Goal: Book appointment/travel/reservation

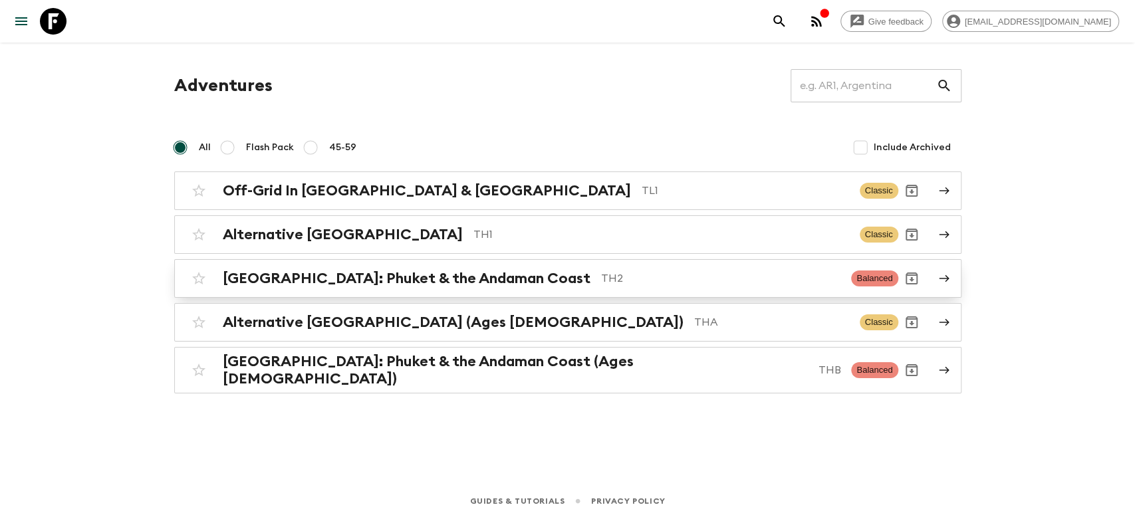
click at [298, 280] on h2 "[GEOGRAPHIC_DATA]: Phuket & the Andaman Coast" at bounding box center [407, 278] width 368 height 17
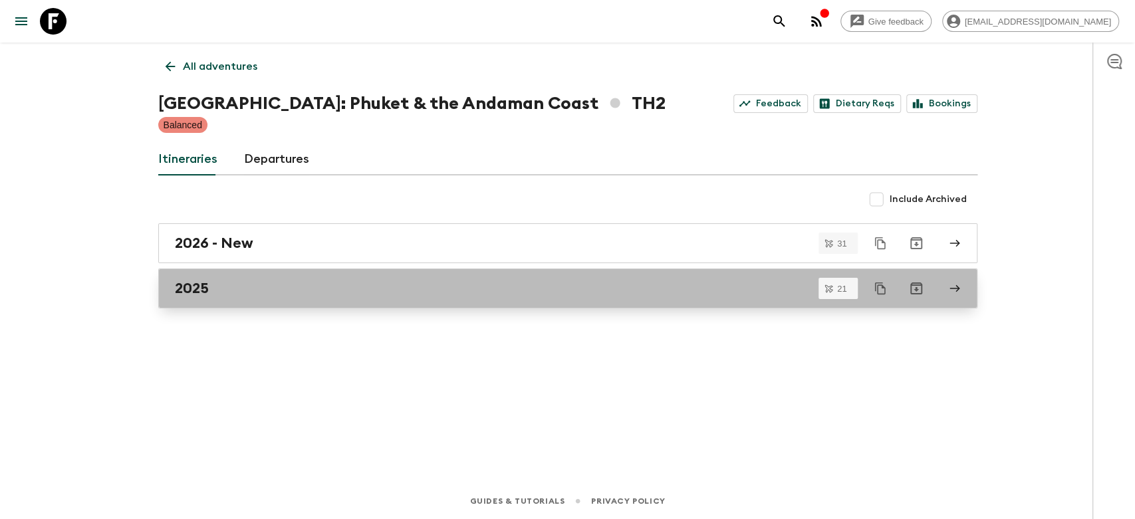
click at [283, 300] on link "2025" at bounding box center [567, 289] width 819 height 40
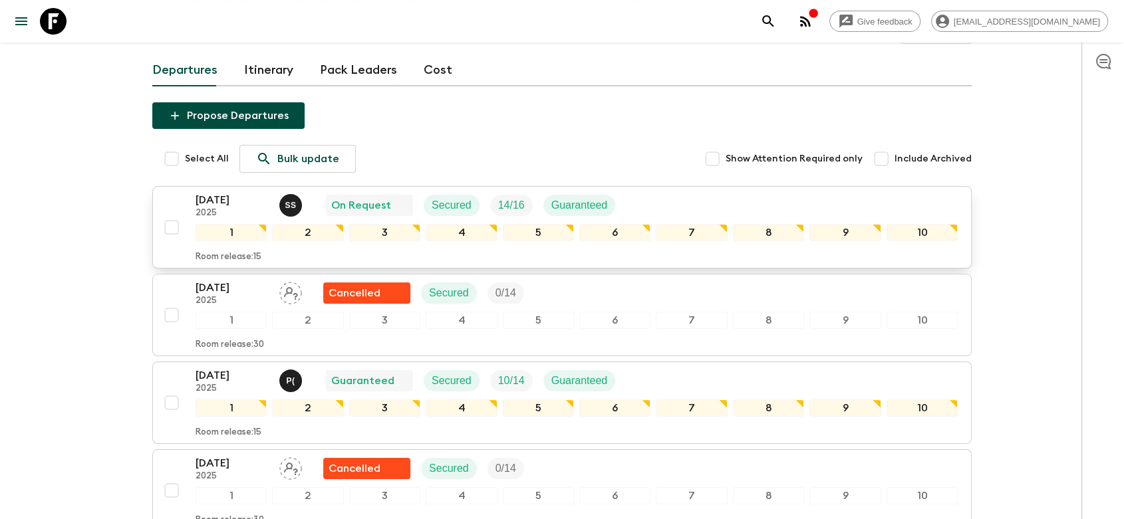
scroll to position [74, 0]
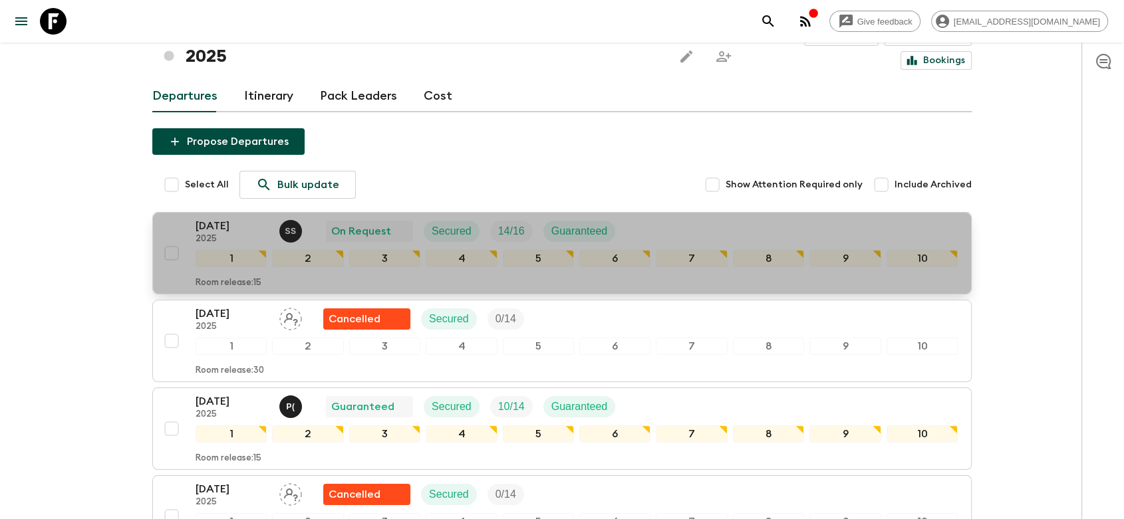
click at [684, 218] on div "[DATE] 2025 S S On Request Secured 14 / 16 Guaranteed" at bounding box center [577, 231] width 762 height 27
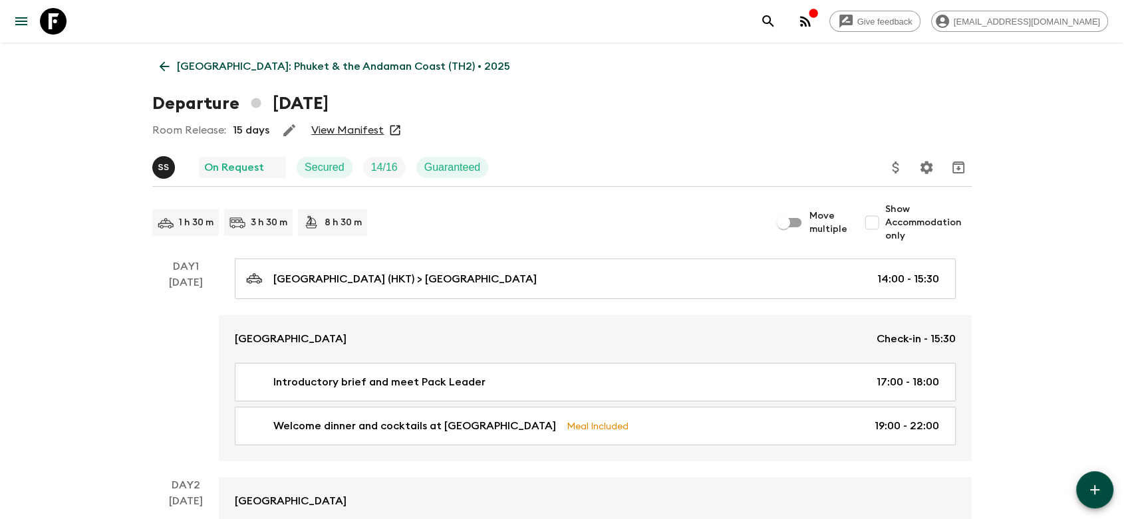
click at [369, 132] on link "View Manifest" at bounding box center [347, 130] width 73 height 13
